Goal: Transaction & Acquisition: Purchase product/service

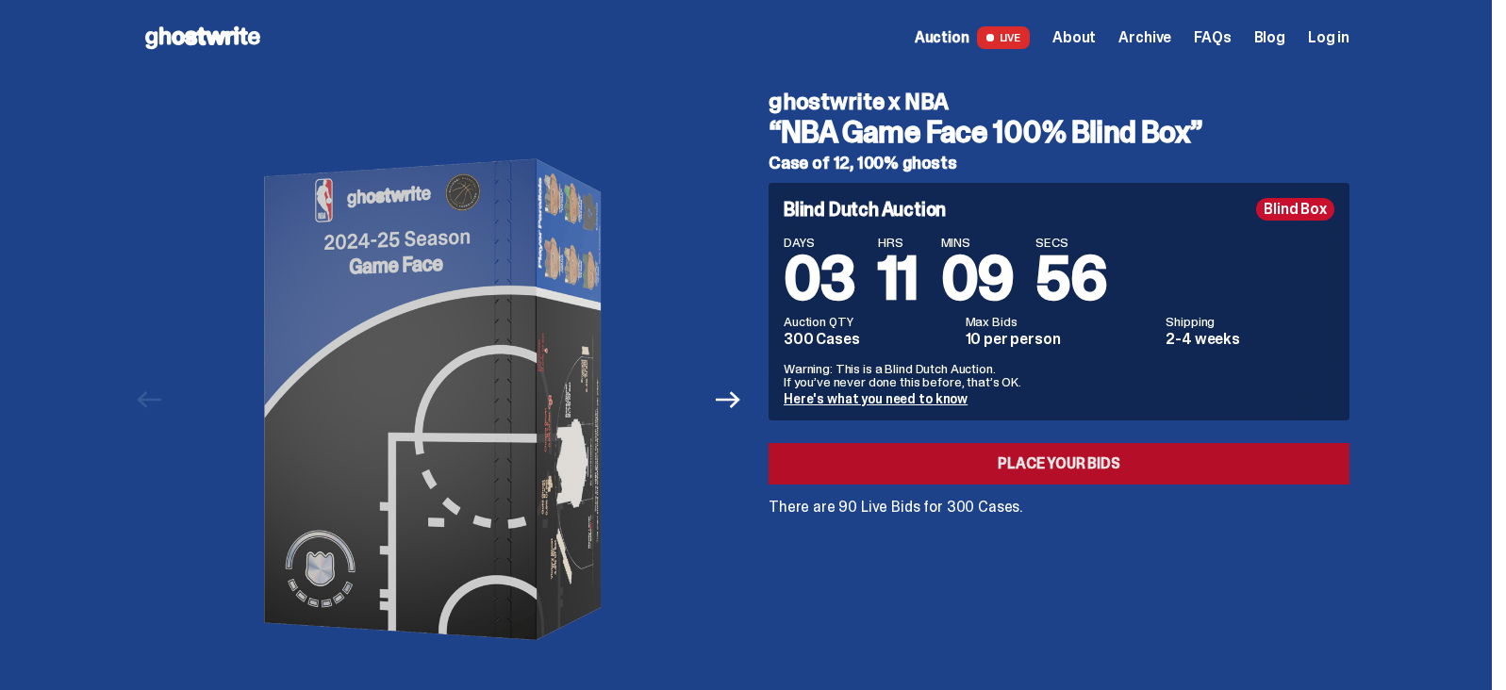
click at [1078, 474] on link "Place your Bids" at bounding box center [1059, 463] width 581 height 41
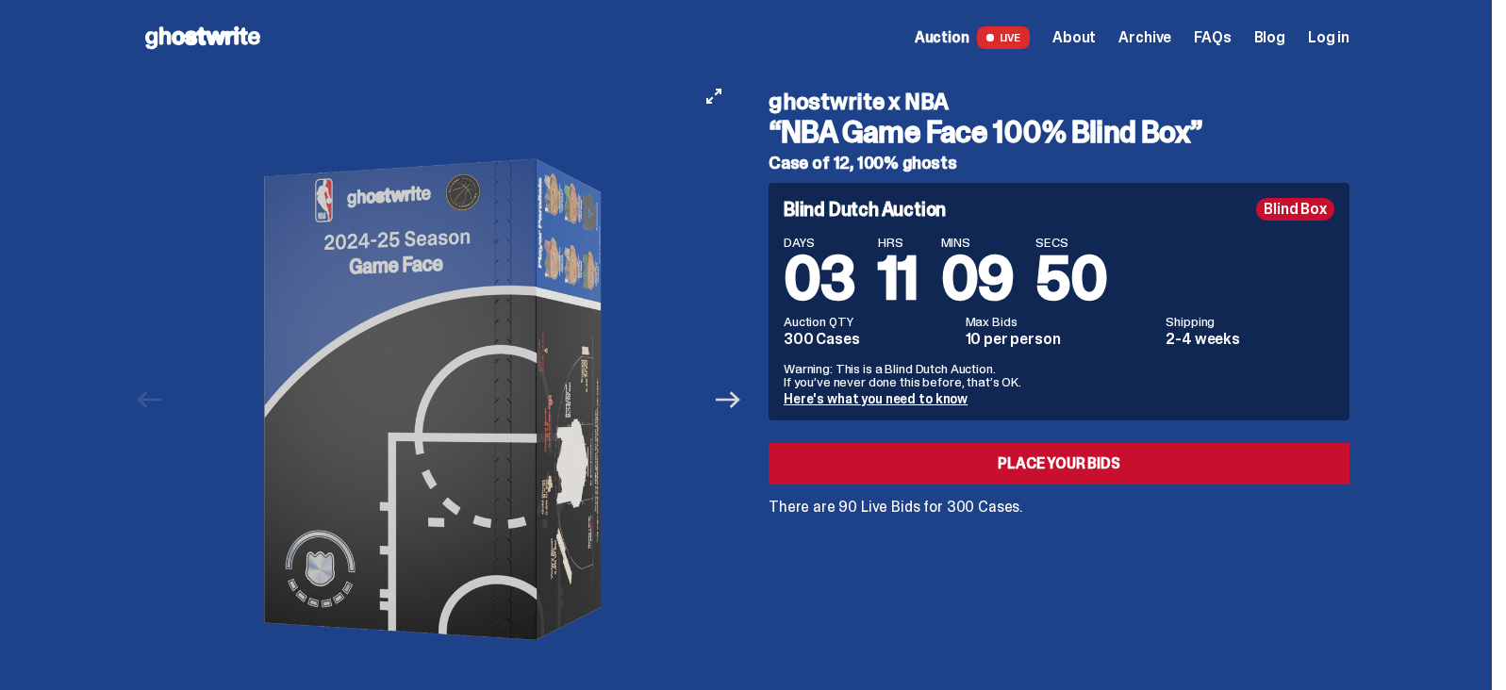
click at [731, 400] on icon "Next" at bounding box center [728, 399] width 25 height 17
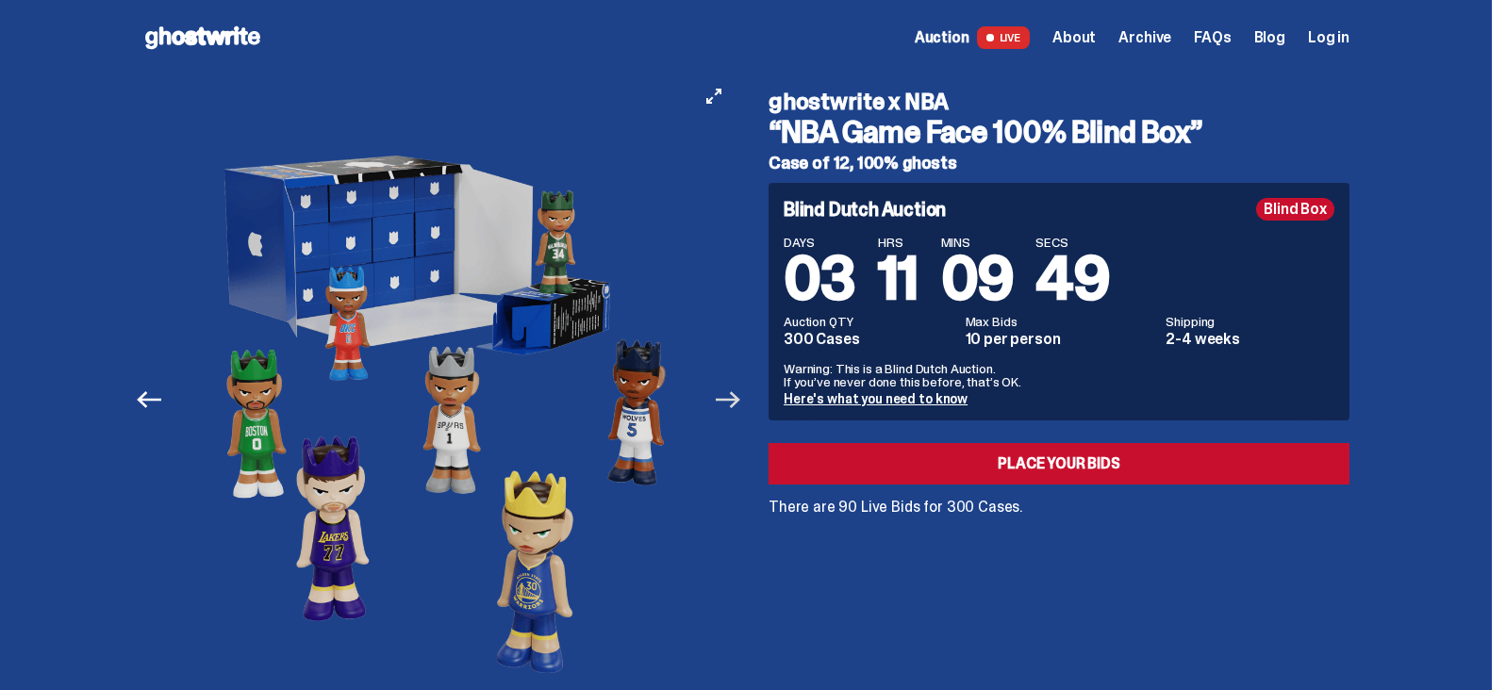
click at [731, 400] on icon "Next" at bounding box center [728, 399] width 25 height 17
